Goal: Task Accomplishment & Management: Complete application form

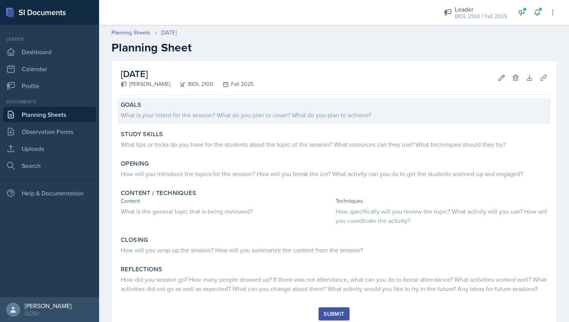
click at [205, 109] on div "What is your intent for the session? What do you plan to cover? What do you pla…" at bounding box center [334, 114] width 426 height 11
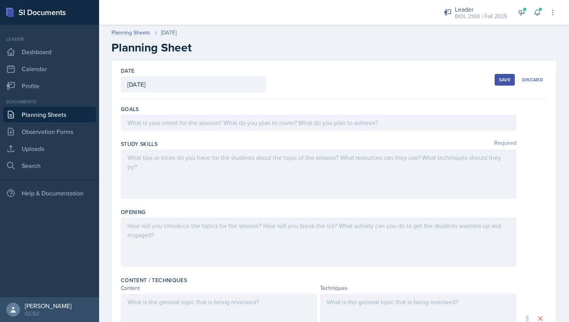
click at [198, 122] on div at bounding box center [318, 123] width 395 height 16
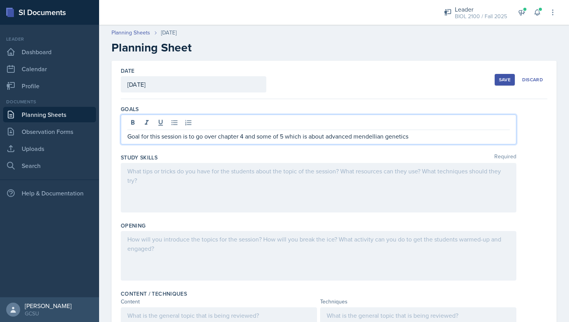
click at [377, 135] on p "Goal for this session is to go over chapter 4 and some of 5 which is about adva…" at bounding box center [318, 136] width 382 height 9
click at [438, 137] on p "Goal for this session is to go over chapter 4 and some of 5 which is about adva…" at bounding box center [318, 136] width 382 height 9
click at [385, 179] on div at bounding box center [318, 188] width 395 height 50
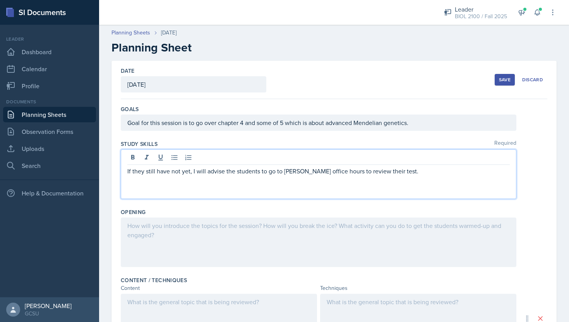
click at [380, 263] on div at bounding box center [318, 242] width 395 height 50
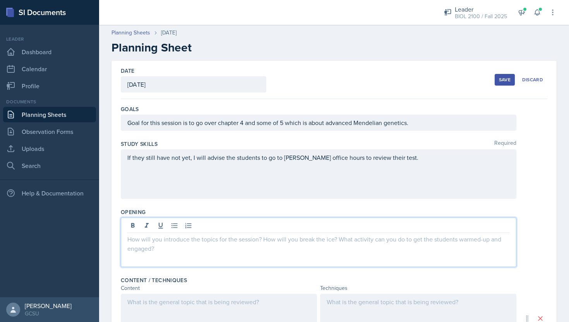
click at [418, 176] on div "If they still have not yet, I will advise the students to go to [PERSON_NAME] o…" at bounding box center [318, 174] width 395 height 50
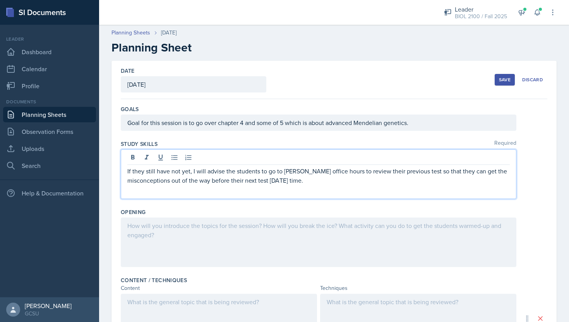
click at [355, 226] on div at bounding box center [318, 242] width 395 height 50
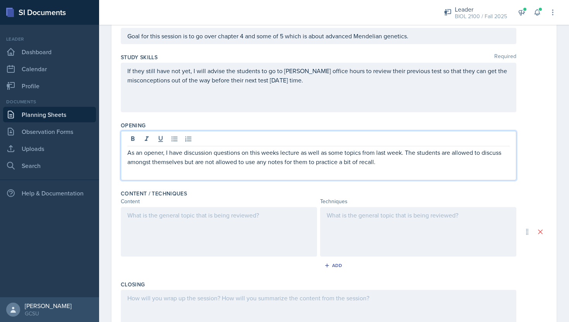
click at [243, 209] on div at bounding box center [219, 232] width 196 height 50
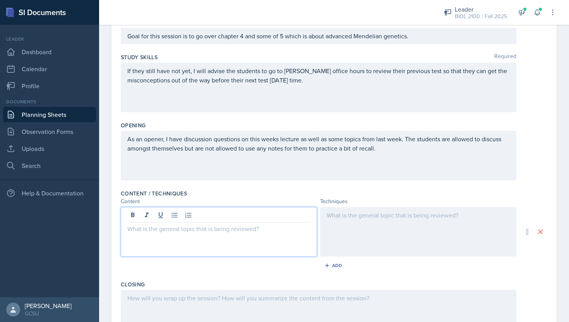
scroll to position [100, 0]
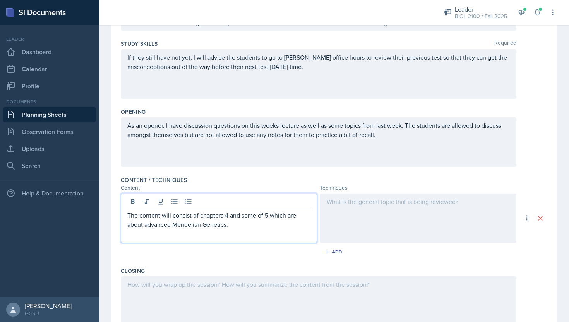
click at [357, 227] on div at bounding box center [418, 218] width 196 height 50
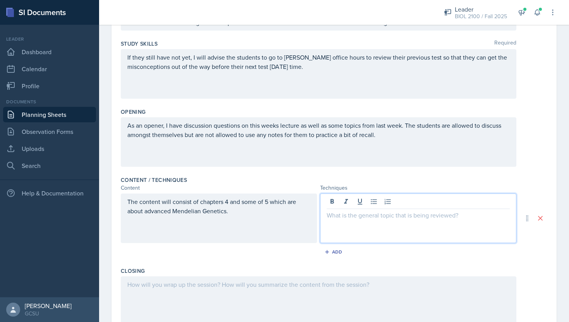
scroll to position [114, 0]
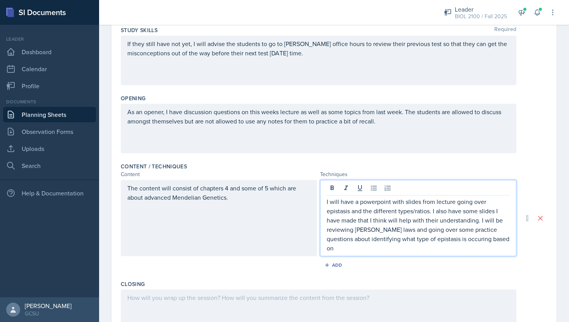
click at [446, 238] on p "I will have a powerpoint with slides from lecture going over epistasis and the …" at bounding box center [418, 225] width 183 height 56
click at [499, 238] on p "I will have a powerpoint with slides from lecture going over epistasis and the …" at bounding box center [418, 225] width 183 height 56
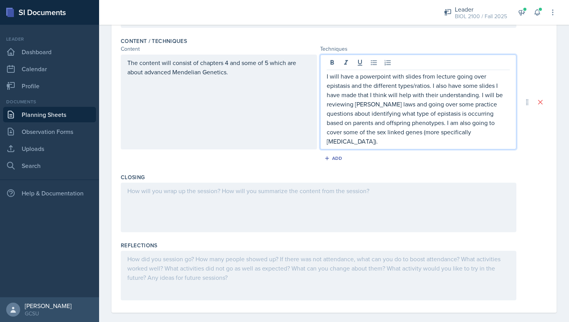
click at [337, 185] on div at bounding box center [318, 208] width 395 height 50
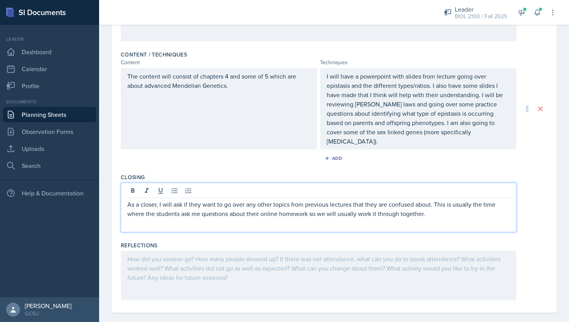
scroll to position [0, 0]
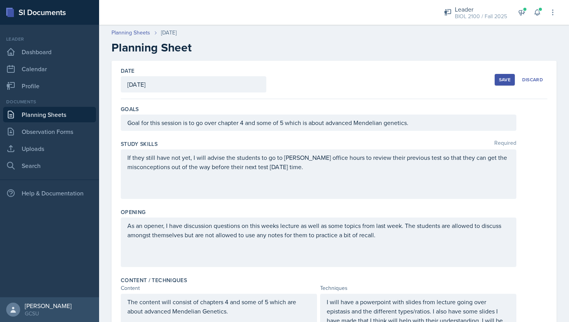
click at [504, 82] on div "Save" at bounding box center [505, 80] width 12 height 6
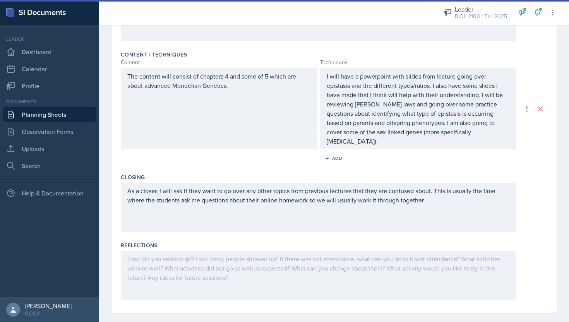
scroll to position [93, 0]
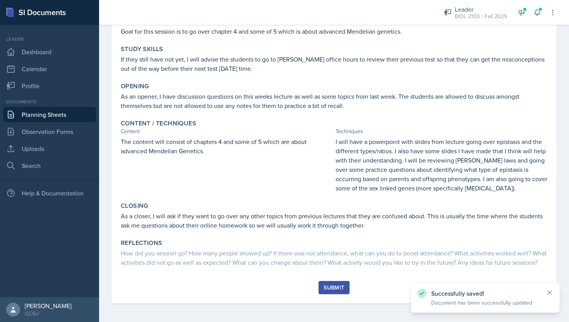
click at [328, 287] on div "Submit" at bounding box center [333, 287] width 21 height 6
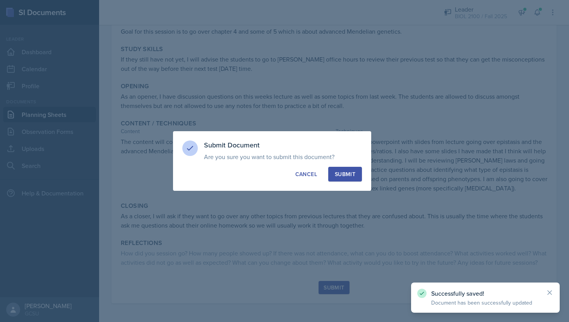
click at [363, 174] on div "Submit Document Are you sure you want to submit this document? This document wi…" at bounding box center [272, 161] width 198 height 60
click at [357, 174] on button "Submit" at bounding box center [345, 174] width 34 height 15
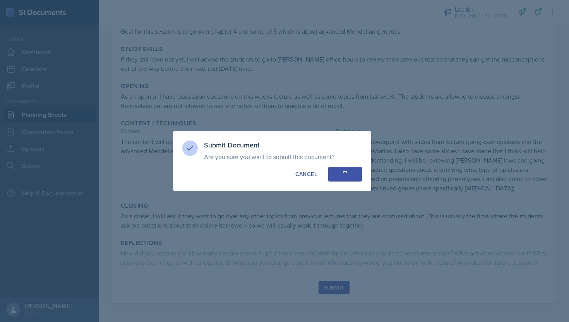
scroll to position [41, 0]
